Goal: Check status: Check status

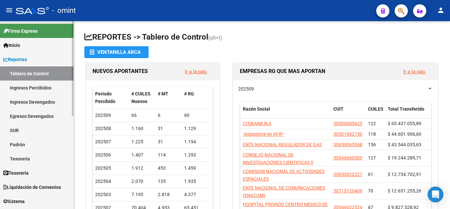
click at [25, 59] on span "Reportes" at bounding box center [15, 59] width 24 height 7
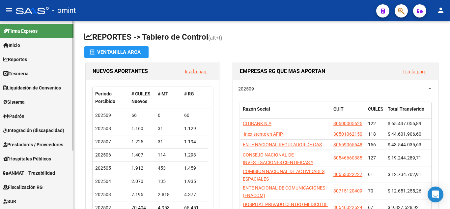
click at [25, 46] on link "Inicio" at bounding box center [36, 45] width 73 height 14
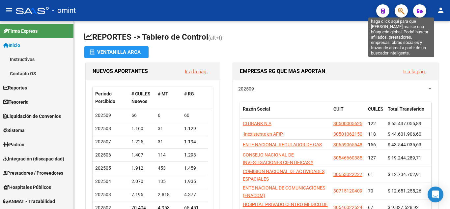
click at [401, 9] on icon "button" at bounding box center [401, 11] width 7 height 8
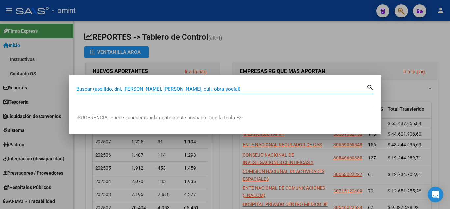
paste input "27-17384724-1"
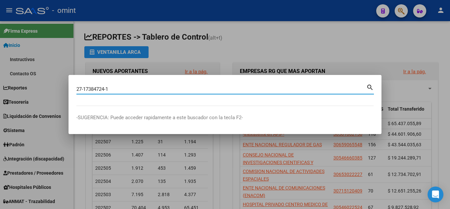
type input "27173847241"
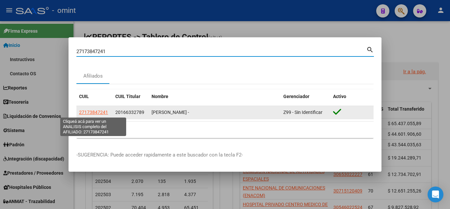
click at [95, 111] on span "27173847241" at bounding box center [93, 111] width 29 height 5
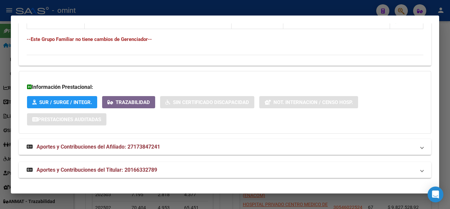
scroll to position [214, 0]
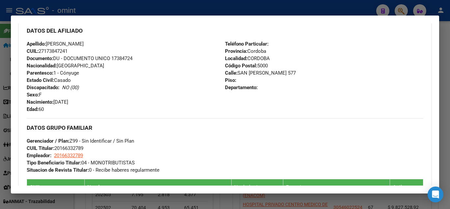
click at [447, 56] on div at bounding box center [225, 104] width 450 height 209
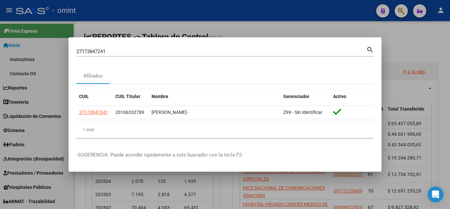
click at [351, 38] on mat-dialog-container "27173847241 Buscar (apellido, dni, cuil, nro traspaso, cuit, obra social) searc…" at bounding box center [225, 104] width 313 height 134
click at [348, 27] on div at bounding box center [225, 104] width 450 height 209
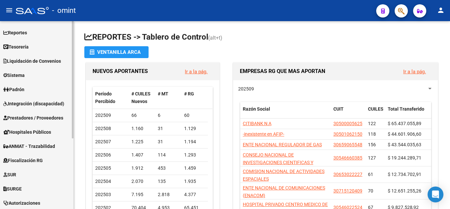
scroll to position [0, 0]
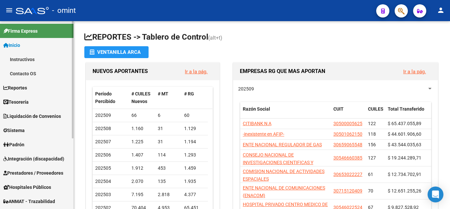
click at [22, 100] on span "Tesorería" at bounding box center [15, 101] width 25 height 7
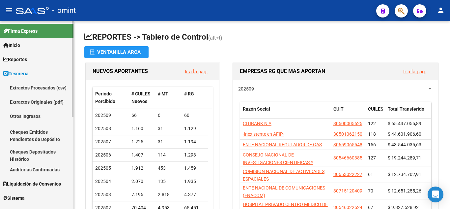
click at [17, 71] on span "Tesorería" at bounding box center [15, 73] width 25 height 7
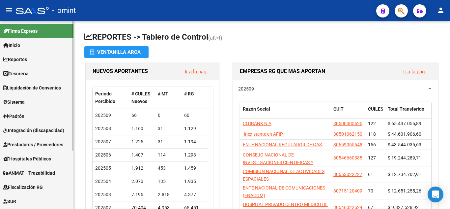
click at [18, 61] on span "Reportes" at bounding box center [15, 59] width 24 height 7
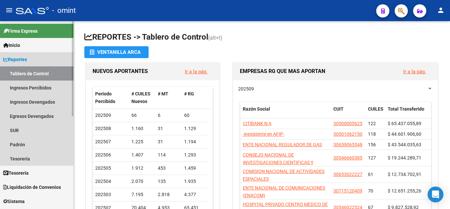
click at [24, 56] on span "Reportes" at bounding box center [15, 59] width 24 height 7
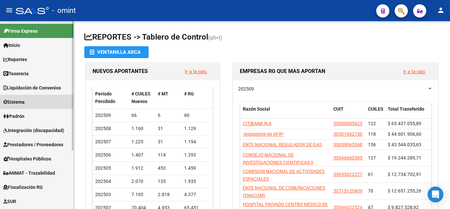
click at [29, 100] on link "Sistema" at bounding box center [36, 102] width 73 height 14
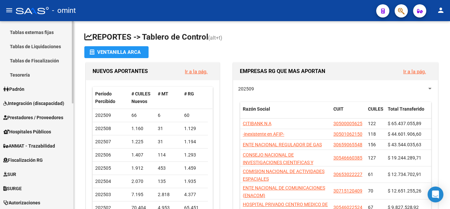
scroll to position [198, 0]
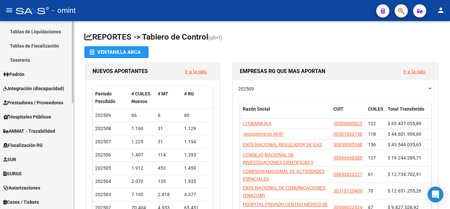
click at [31, 143] on span "Fiscalización RG" at bounding box center [23, 144] width 40 height 7
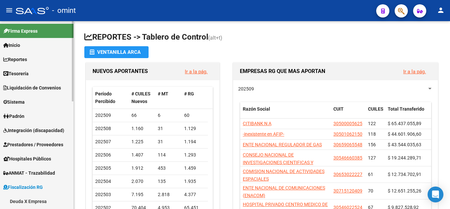
scroll to position [33, 0]
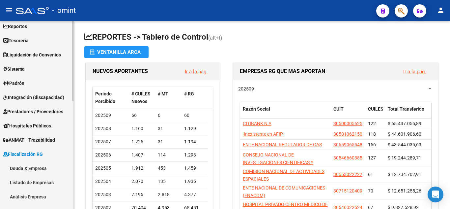
click at [27, 151] on span "Fiscalización RG" at bounding box center [23, 153] width 40 height 7
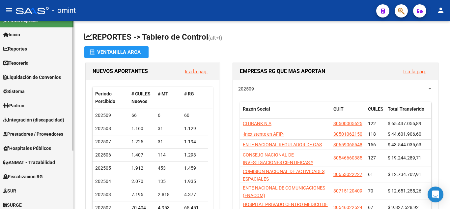
scroll to position [0, 0]
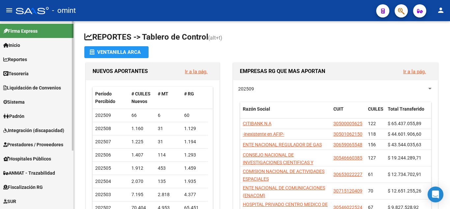
click at [19, 47] on span "Inicio" at bounding box center [11, 45] width 17 height 7
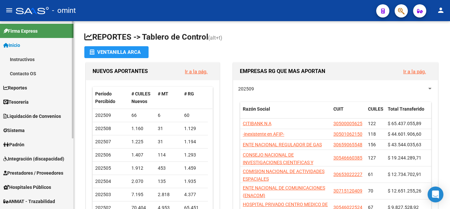
click at [26, 101] on span "Tesorería" at bounding box center [15, 101] width 25 height 7
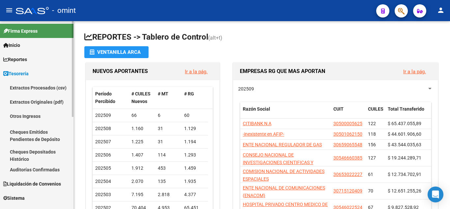
click at [46, 85] on link "Extractos Procesados (csv)" at bounding box center [36, 87] width 73 height 14
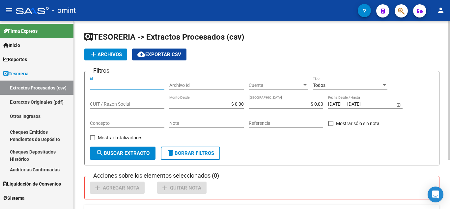
click at [107, 85] on input "Id" at bounding box center [127, 85] width 74 height 6
paste input "27173847241"
type input "27173847241"
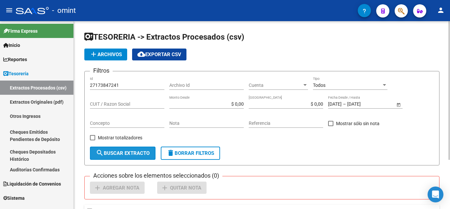
click at [129, 154] on span "search Buscar Extracto" at bounding box center [123, 153] width 54 height 6
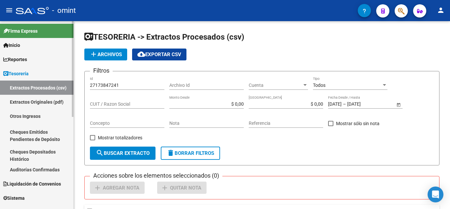
click at [36, 102] on link "Extractos Originales (pdf)" at bounding box center [36, 102] width 73 height 14
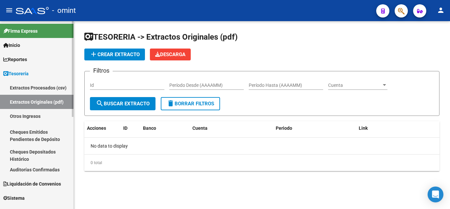
click at [29, 115] on link "Otros Ingresos" at bounding box center [36, 116] width 73 height 14
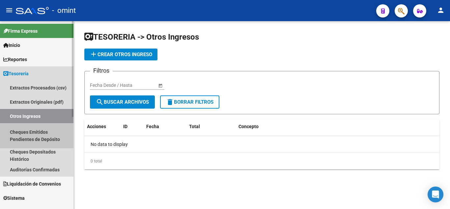
click at [36, 131] on link "Cheques Emitidos Pendientes de Depósito" at bounding box center [36, 135] width 73 height 25
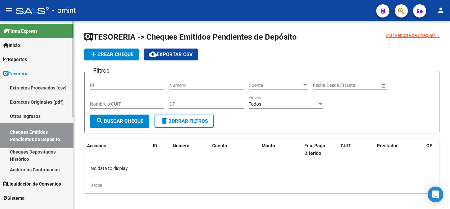
click at [48, 150] on link "Cheques Depositados Histórico" at bounding box center [36, 155] width 73 height 14
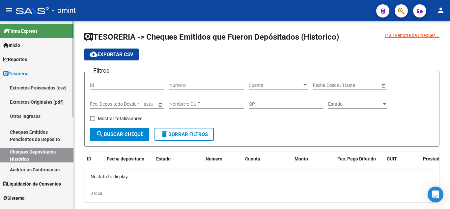
click at [50, 165] on link "Auditorías Confirmadas" at bounding box center [36, 169] width 73 height 14
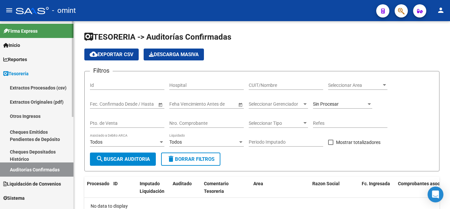
click at [50, 183] on span "Liquidación de Convenios" at bounding box center [32, 183] width 58 height 7
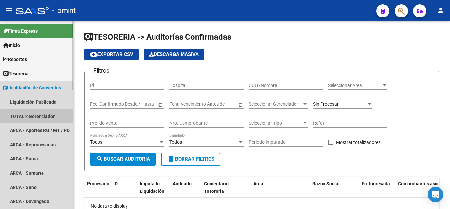
click at [43, 115] on link "TOTAL x Gerenciador" at bounding box center [36, 116] width 73 height 14
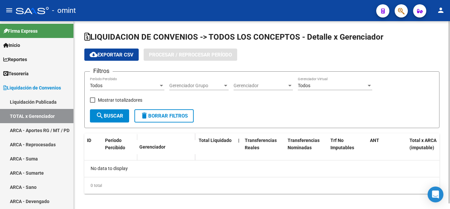
checkbox input "true"
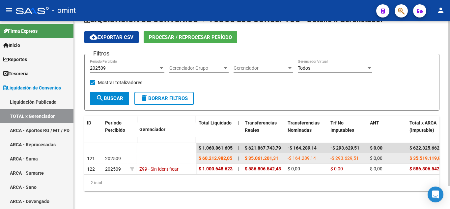
scroll to position [26, 0]
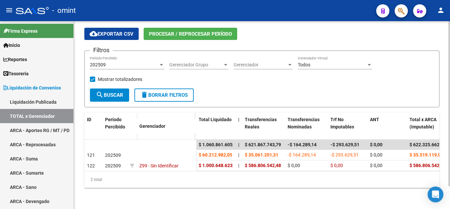
click at [217, 179] on div "2 total" at bounding box center [261, 179] width 355 height 16
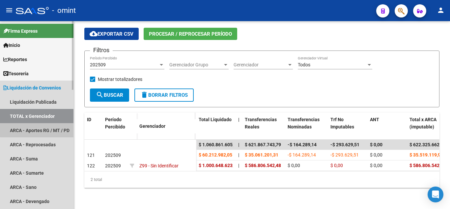
click at [45, 126] on link "ARCA - Aportes RG / MT / PD" at bounding box center [36, 130] width 73 height 14
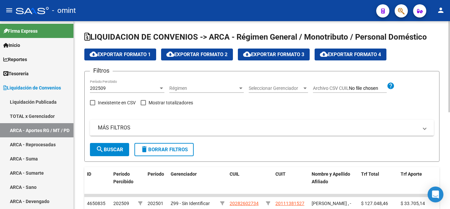
click at [322, 86] on span "Archivo CSV CUIL" at bounding box center [331, 87] width 36 height 5
click at [349, 86] on input "Archivo CSV CUIL" at bounding box center [368, 88] width 38 height 6
click at [98, 152] on mat-icon "search" at bounding box center [100, 149] width 8 height 8
click at [344, 88] on span "Archivo CSV CUIL" at bounding box center [331, 87] width 36 height 5
click at [349, 88] on input "Archivo CSV CUIL" at bounding box center [368, 88] width 38 height 6
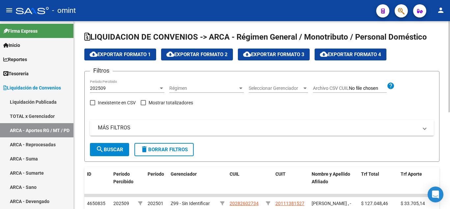
click at [124, 128] on mat-panel-title "MÁS FILTROS" at bounding box center [258, 127] width 320 height 7
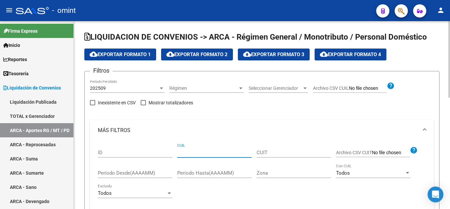
click at [195, 153] on input "CUIL" at bounding box center [214, 152] width 74 height 6
paste input "27-17384724-1"
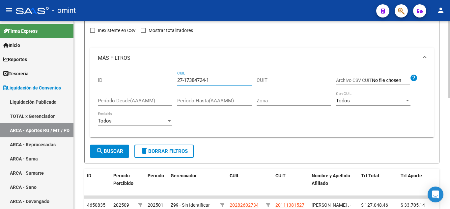
scroll to position [99, 0]
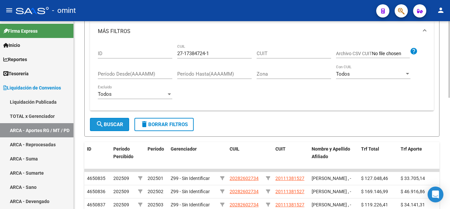
click at [107, 124] on span "search Buscar" at bounding box center [109, 124] width 27 height 6
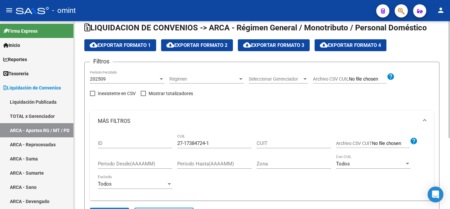
scroll to position [0, 0]
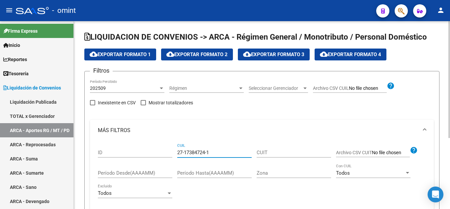
drag, startPoint x: 208, startPoint y: 150, endPoint x: 147, endPoint y: 144, distance: 61.3
click at [147, 144] on div "ID 27-17384724-1 CUIL CUIT Archivo CSV CUIT help Período Desde(AAAAMM) Período …" at bounding box center [262, 172] width 328 height 63
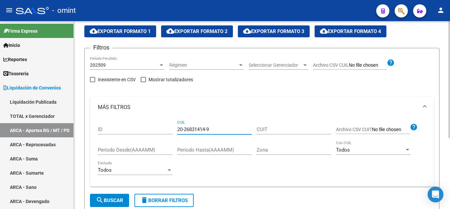
scroll to position [33, 0]
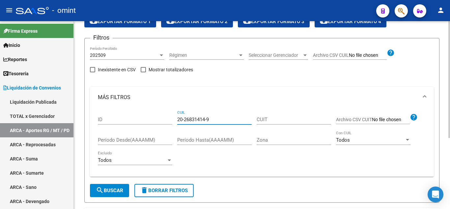
type input "20-26831414-9"
click at [107, 195] on button "search Buscar" at bounding box center [109, 190] width 39 height 13
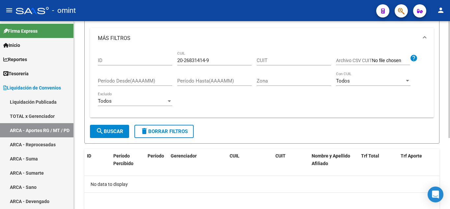
scroll to position [81, 0]
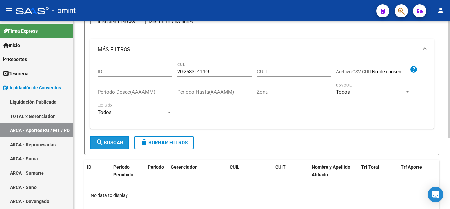
click at [120, 142] on span "search Buscar" at bounding box center [109, 142] width 27 height 6
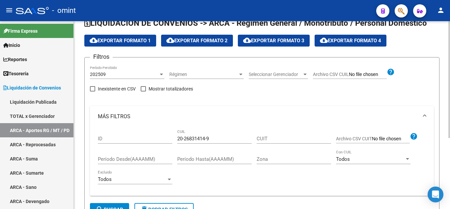
scroll to position [33, 0]
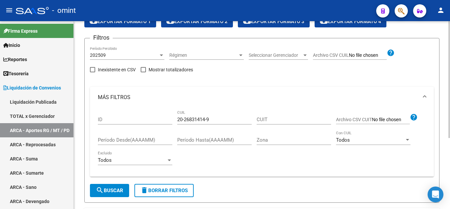
click at [111, 191] on span "search Buscar" at bounding box center [109, 190] width 27 height 6
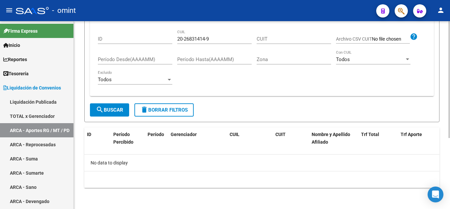
scroll to position [0, 0]
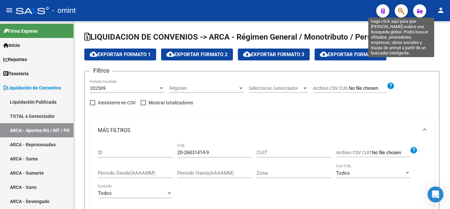
click at [401, 10] on icon "button" at bounding box center [401, 11] width 7 height 8
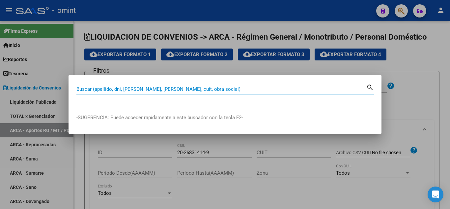
paste input "27173847241"
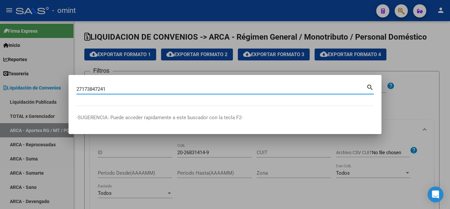
type input "27173847241"
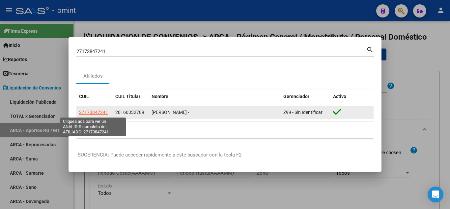
click at [98, 111] on span "27173847241" at bounding box center [93, 111] width 29 height 5
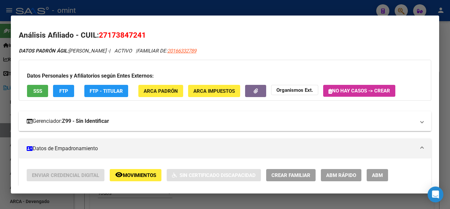
scroll to position [33, 0]
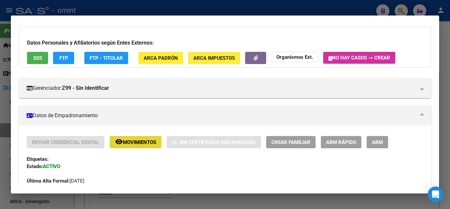
click at [143, 138] on button "remove_red_eye Movimientos" at bounding box center [136, 142] width 52 height 12
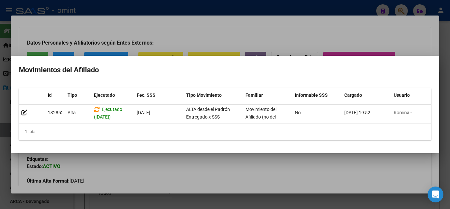
click at [363, 28] on div at bounding box center [225, 104] width 450 height 209
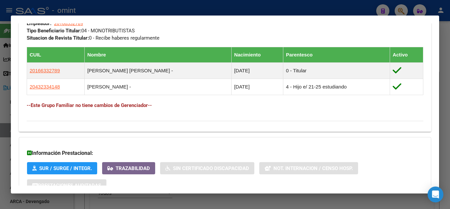
scroll to position [412, 0]
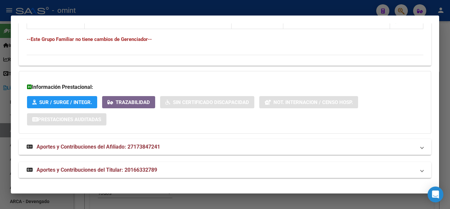
click at [101, 149] on span "Aportes y Contribuciones del Afiliado: 27173847241" at bounding box center [99, 146] width 124 height 6
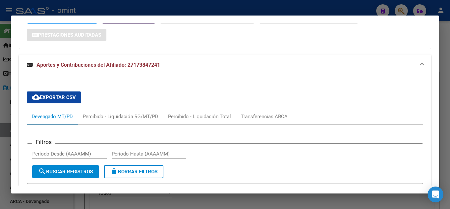
scroll to position [457, 0]
